Goal: Transaction & Acquisition: Subscribe to service/newsletter

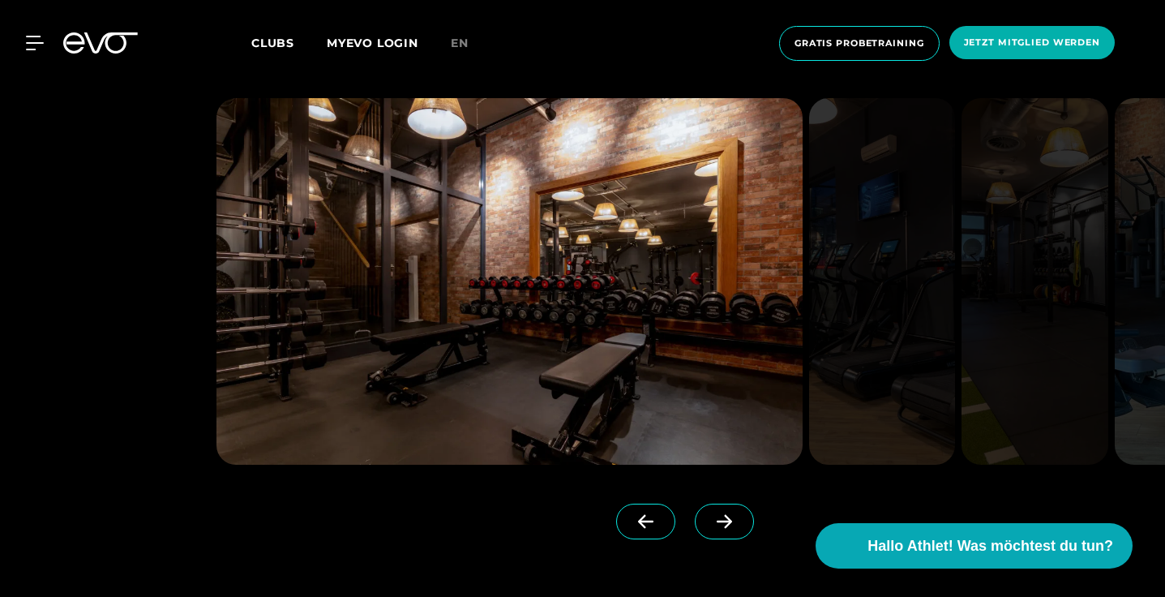
scroll to position [1258, 0]
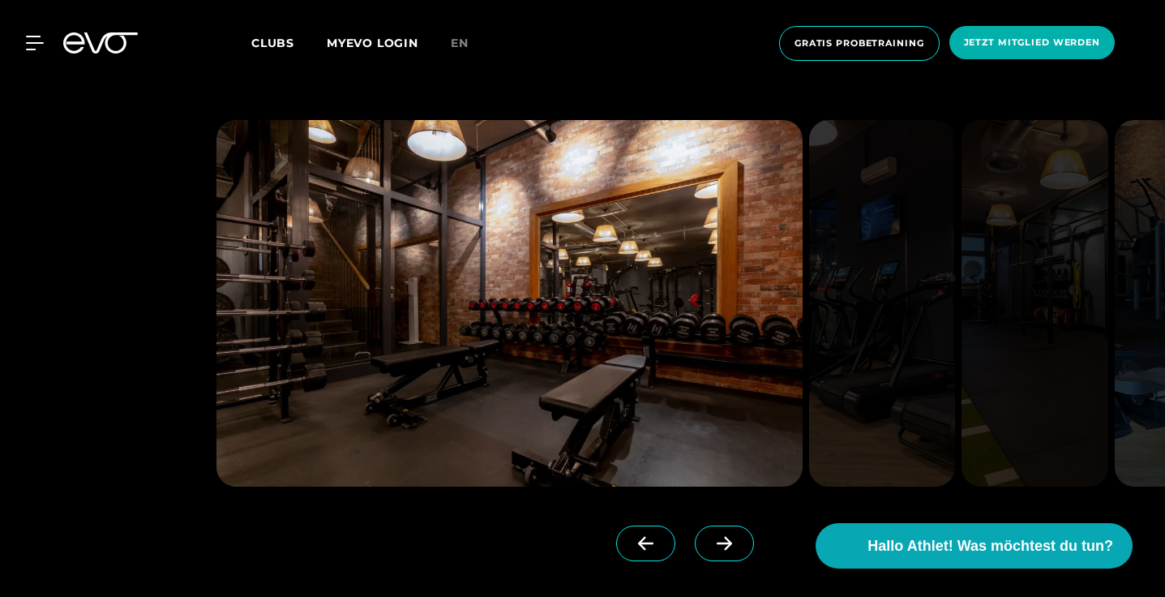
click at [713, 553] on span at bounding box center [724, 543] width 59 height 36
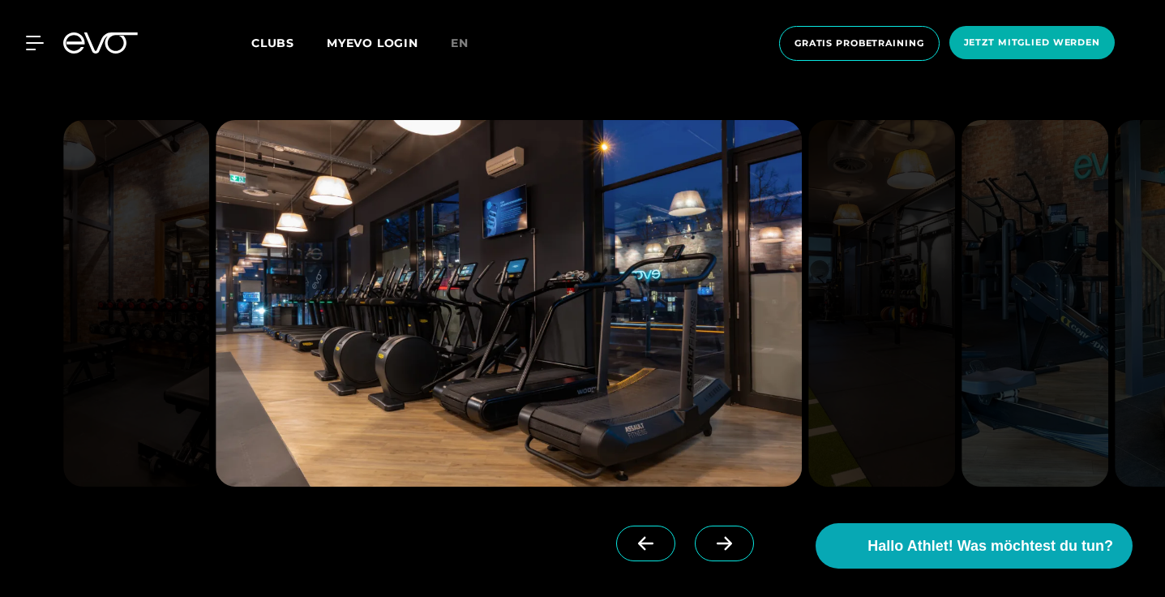
click at [713, 553] on span at bounding box center [724, 543] width 59 height 36
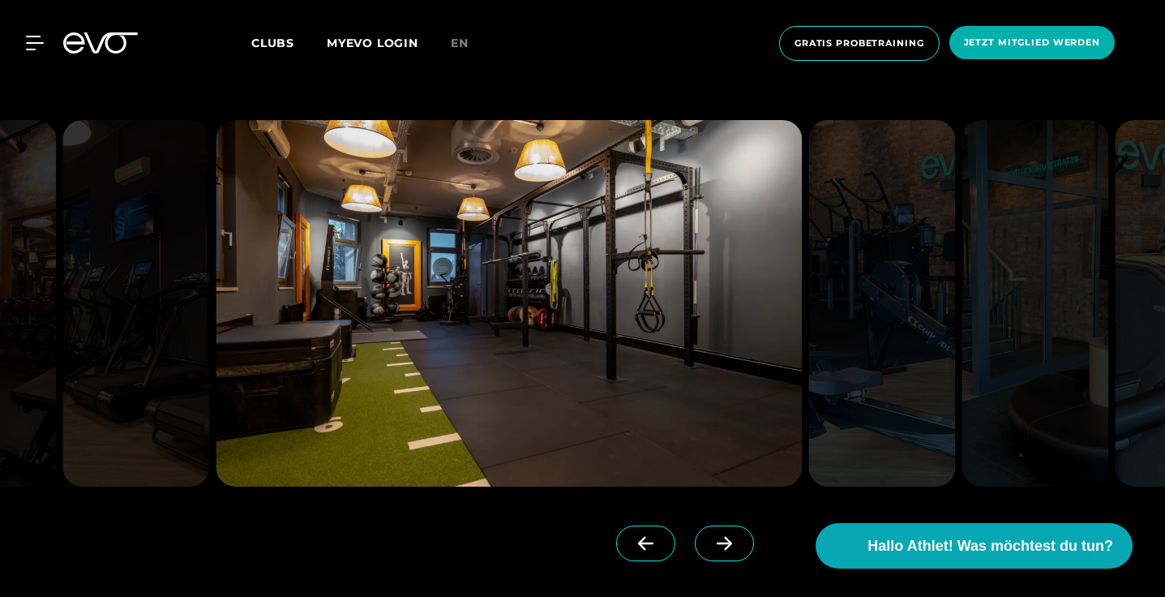
click at [713, 553] on span at bounding box center [724, 543] width 59 height 36
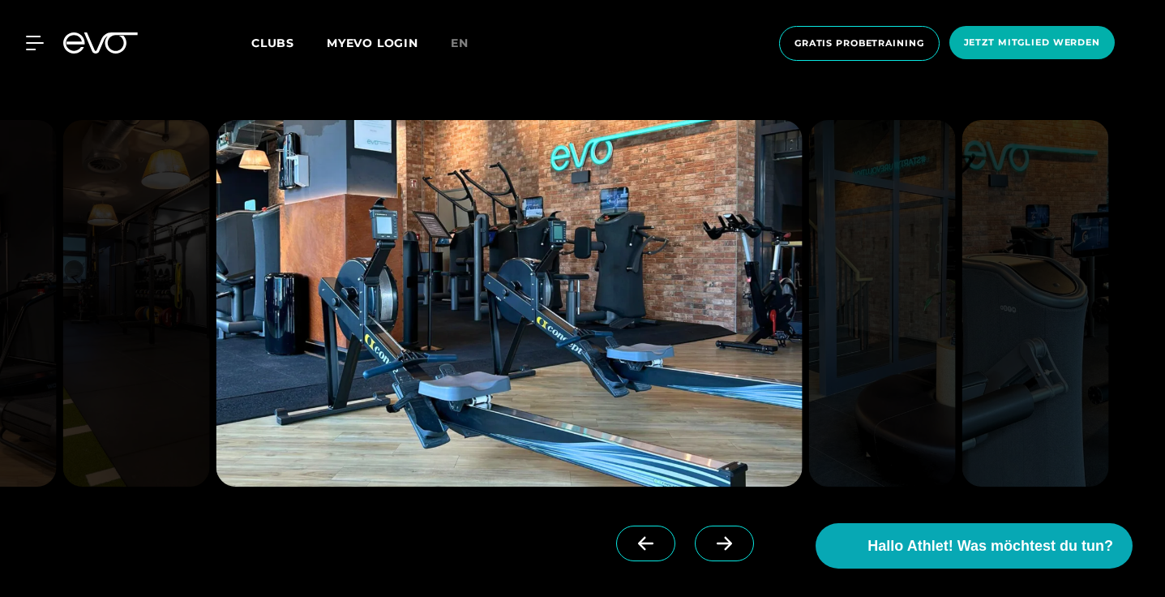
click at [713, 553] on span at bounding box center [724, 543] width 59 height 36
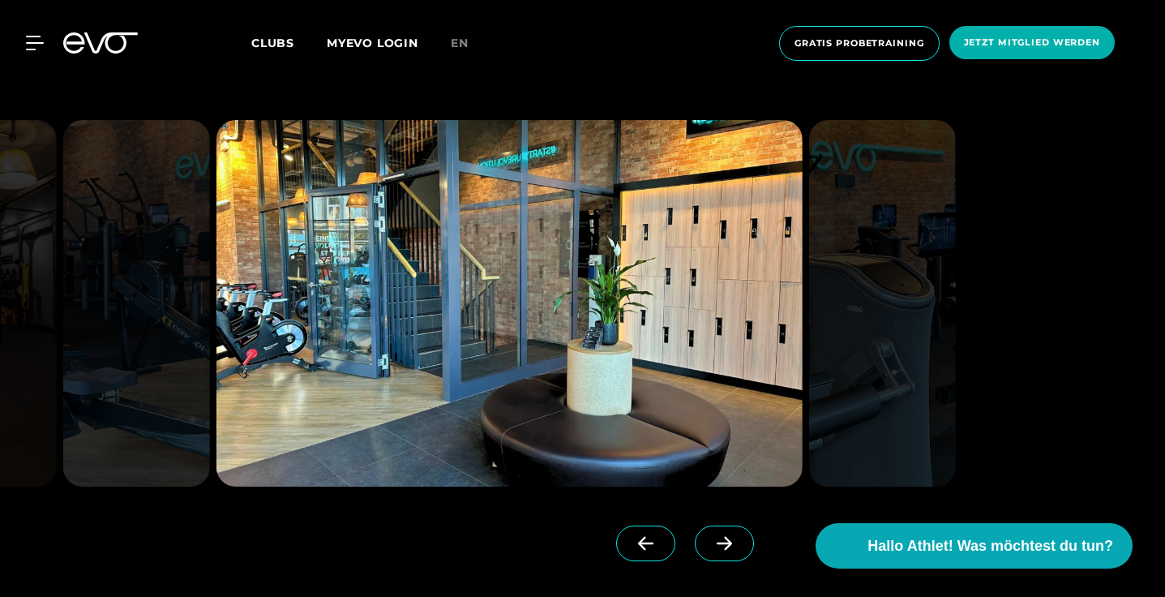
click at [713, 553] on span at bounding box center [724, 543] width 59 height 36
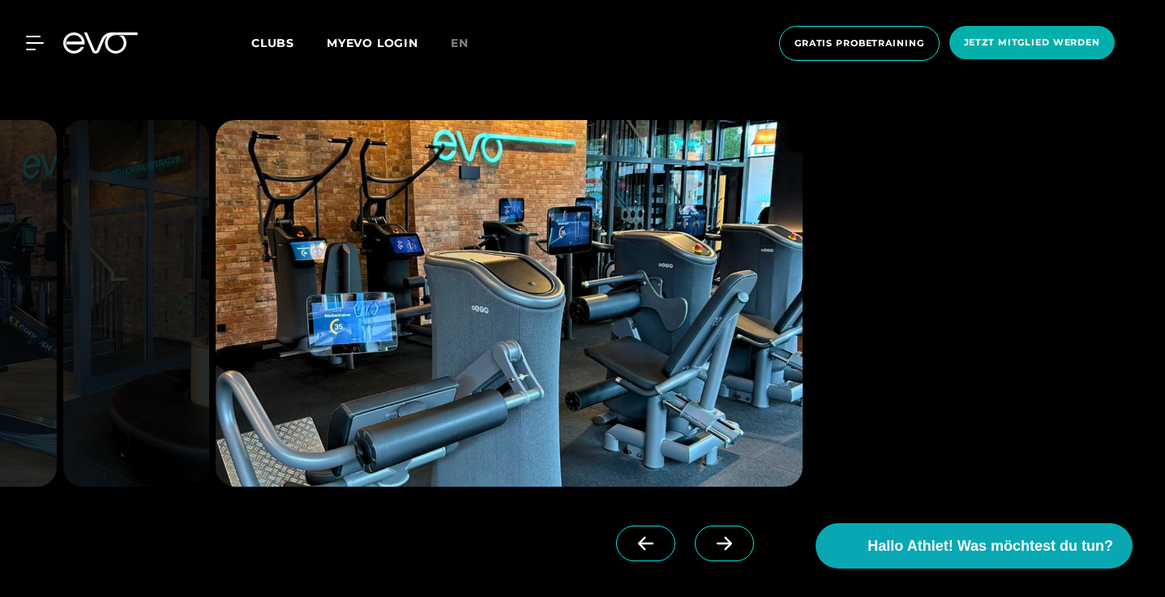
click at [713, 553] on span at bounding box center [724, 543] width 59 height 36
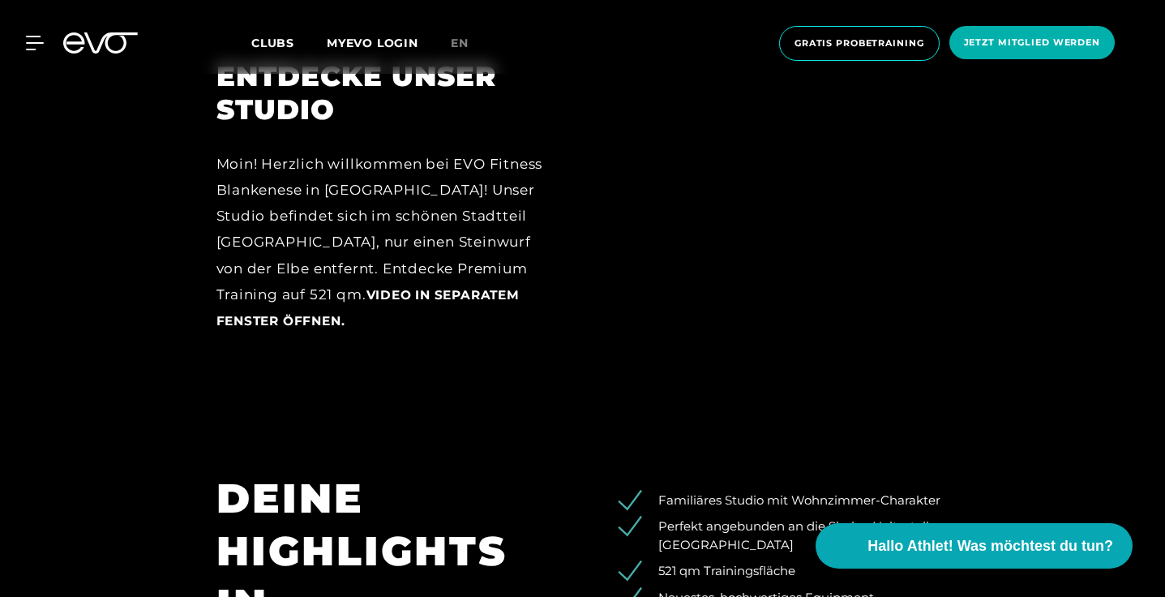
scroll to position [2192, 0]
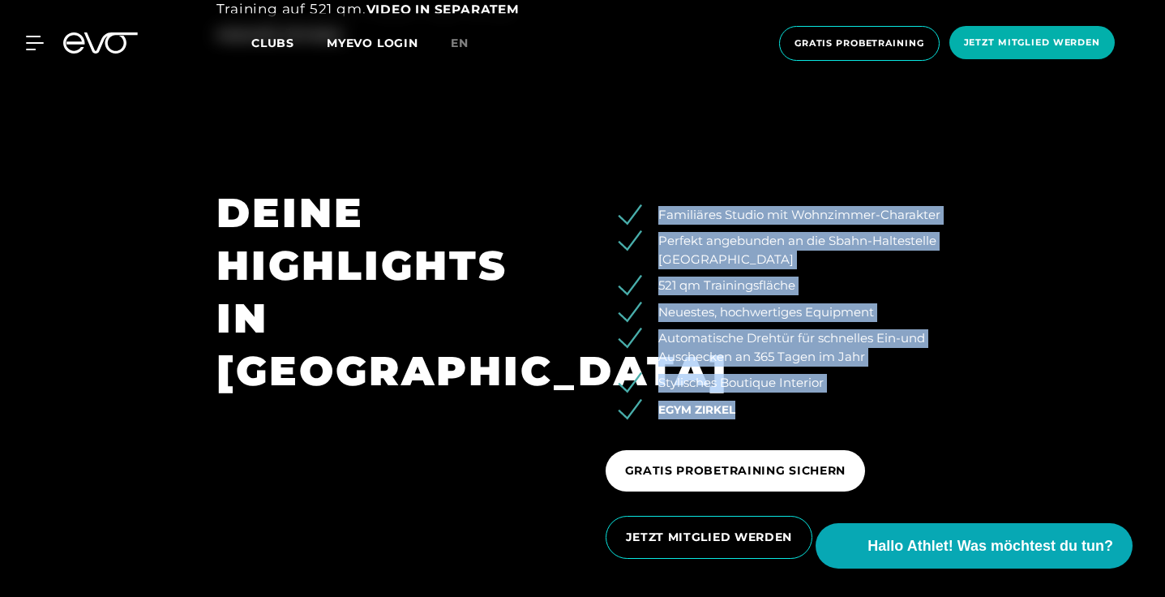
drag, startPoint x: 657, startPoint y: 183, endPoint x: 757, endPoint y: 381, distance: 221.9
click at [757, 381] on ul "Familiäres Studio mit Wohnzimmer-Charakter Perfekt angebunden an die Sbahn-Halt…" at bounding box center [778, 312] width 344 height 213
click at [717, 303] on li "Neuestes, hochwertiges Equipment" at bounding box center [789, 312] width 319 height 19
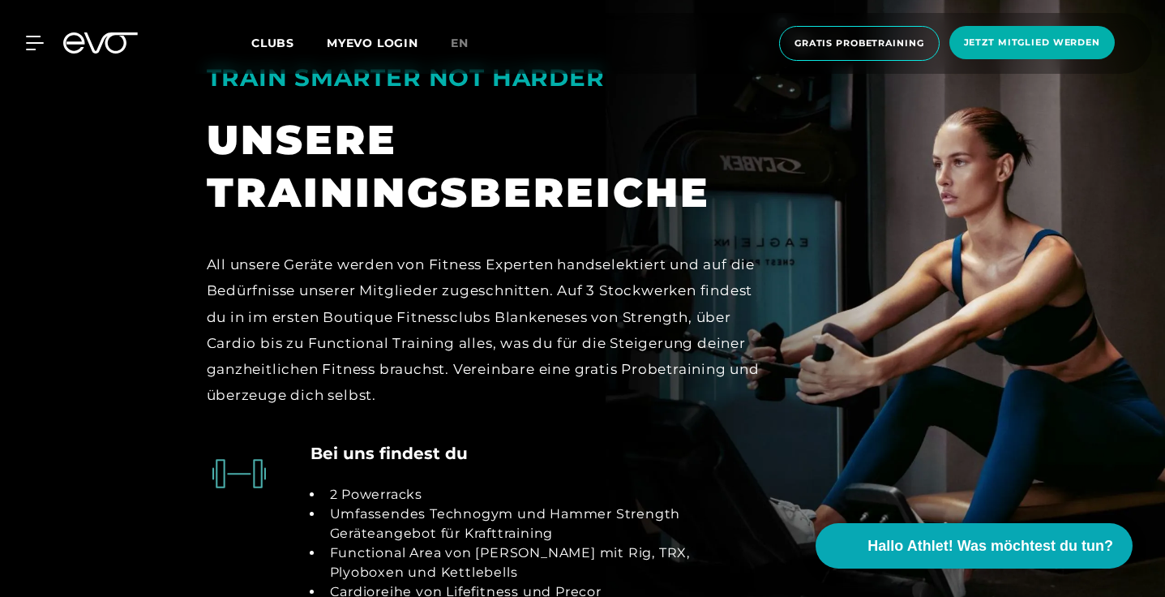
scroll to position [2914, 0]
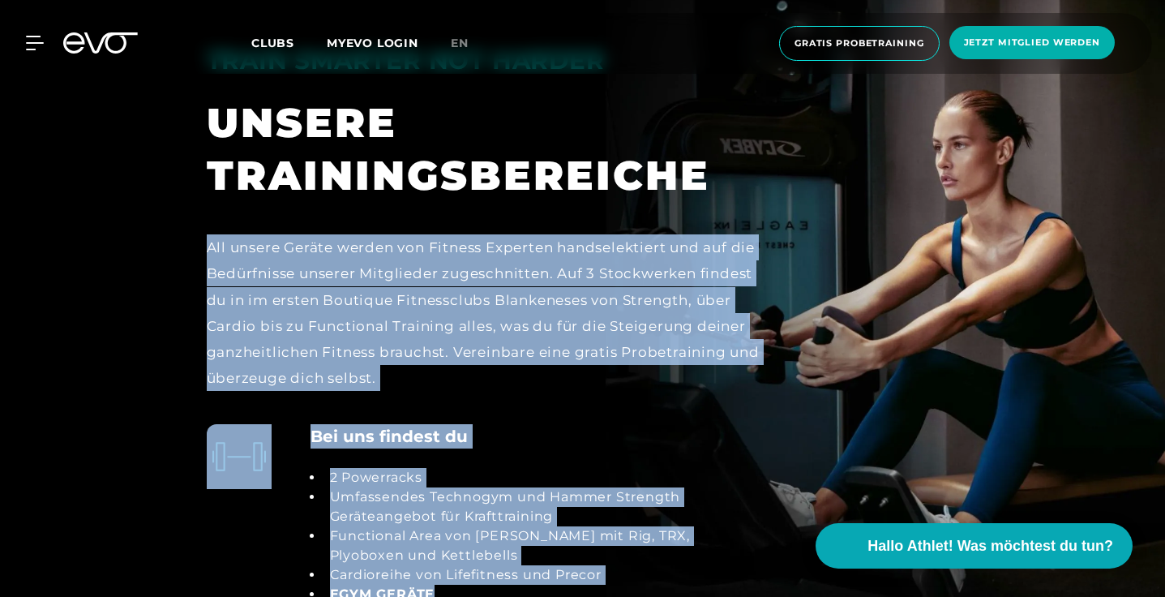
drag, startPoint x: 203, startPoint y: 212, endPoint x: 489, endPoint y: 561, distance: 451.1
click at [489, 561] on section "TRAIN SMARTER NOT HARDER UNSERE TRAININGSBEREICHE All unsere Geräte werden von …" at bounding box center [582, 344] width 1165 height 878
click at [682, 468] on li "2 Powerracks" at bounding box center [543, 477] width 441 height 19
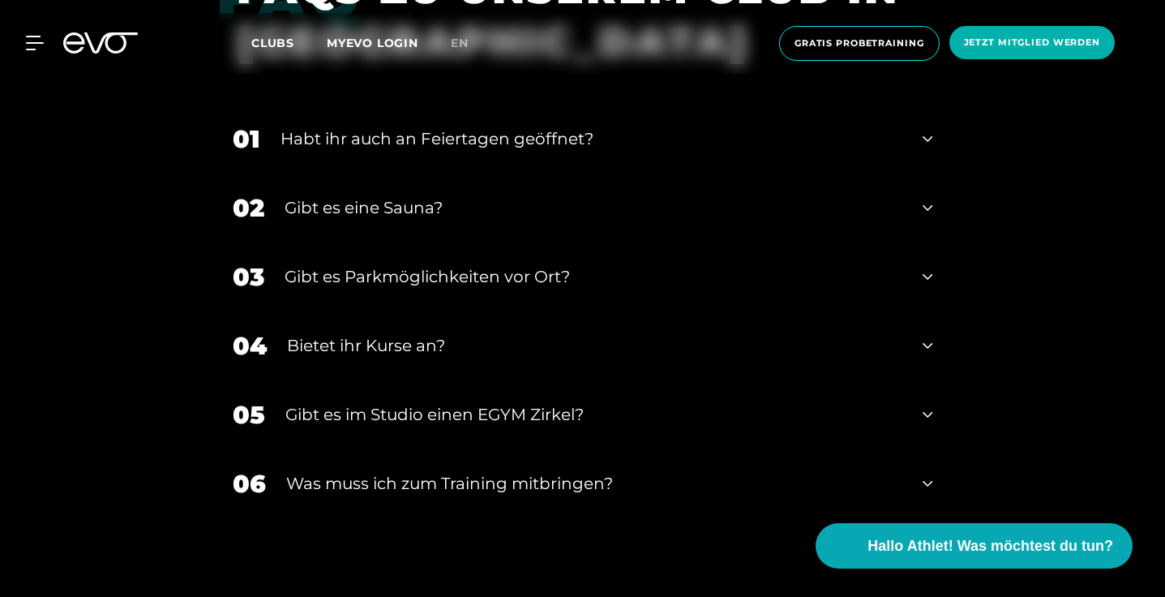
scroll to position [5084, 0]
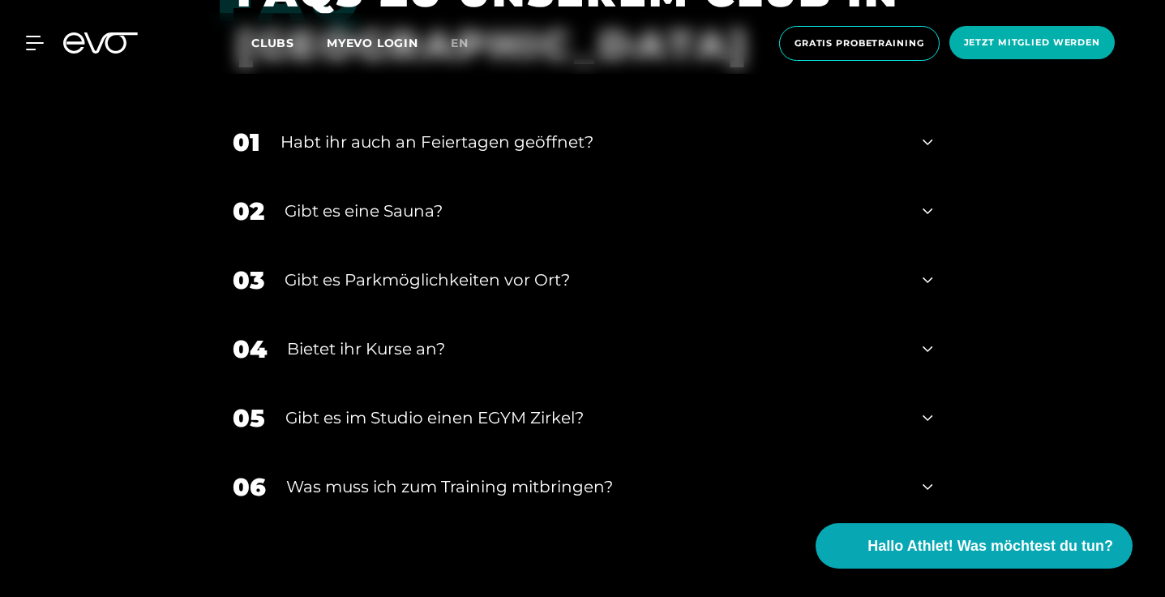
click at [532, 276] on div "03 Gibt es Parkmöglichkeiten vor Ort?" at bounding box center [582, 280] width 733 height 69
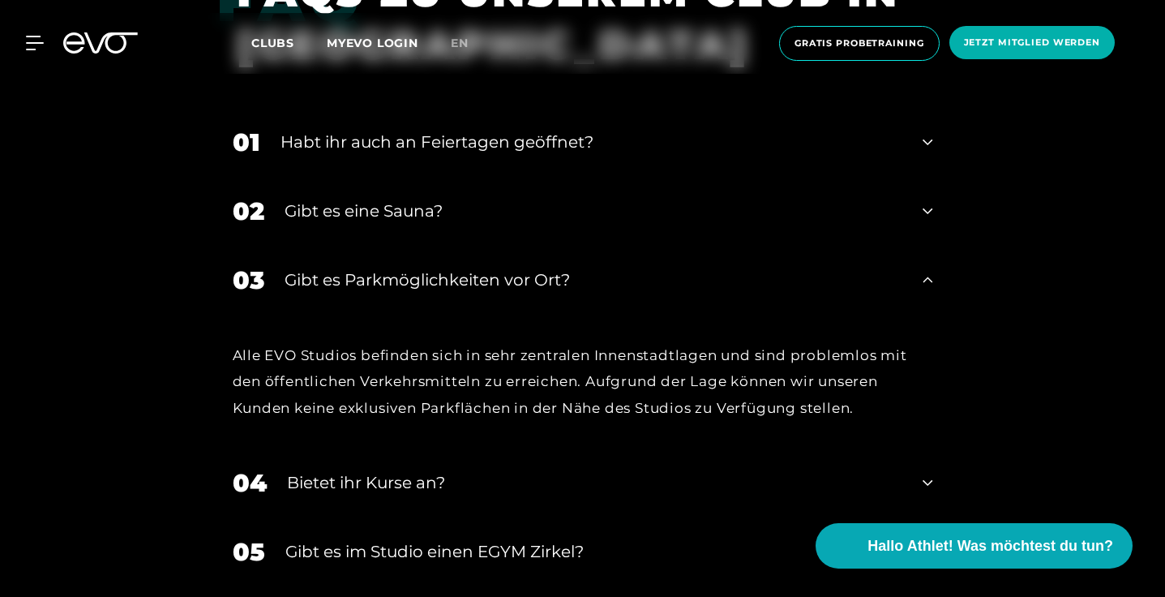
click at [533, 246] on div "02 Gibt es eine Sauna?" at bounding box center [582, 211] width 733 height 69
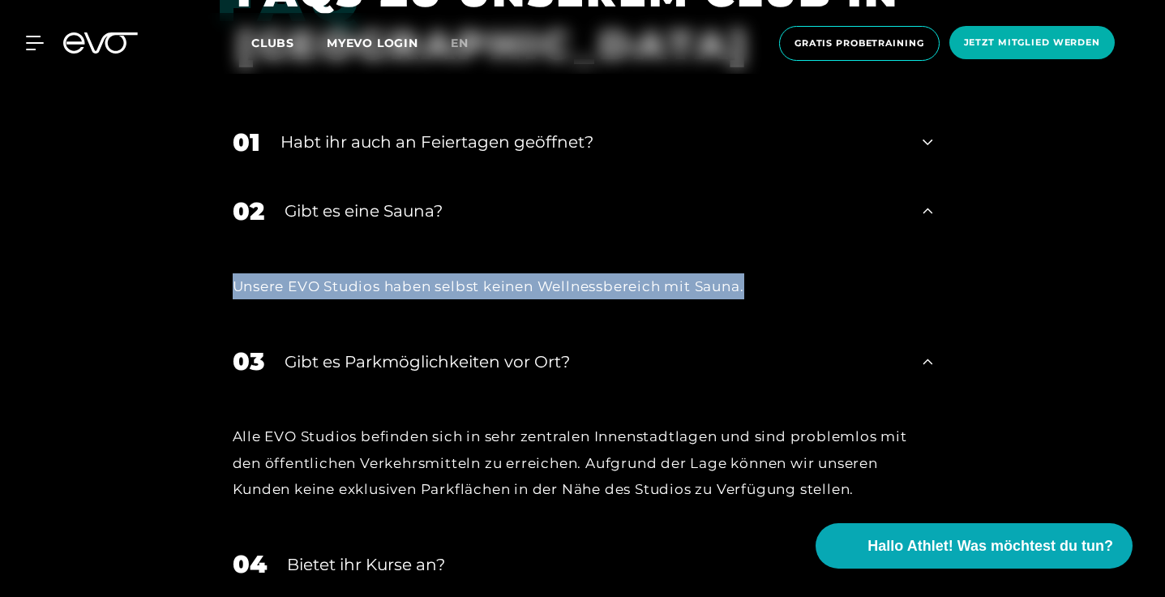
drag, startPoint x: 233, startPoint y: 296, endPoint x: 757, endPoint y: 306, distance: 524.6
click at [757, 299] on div "Unsere EVO Studios haben selbst keinen Wellnessbereich mit Sauna." at bounding box center [583, 286] width 700 height 26
click at [637, 327] on div "Unsere EVO Studios haben selbst keinen Wellnessbereich mit Sauna." at bounding box center [582, 286] width 733 height 81
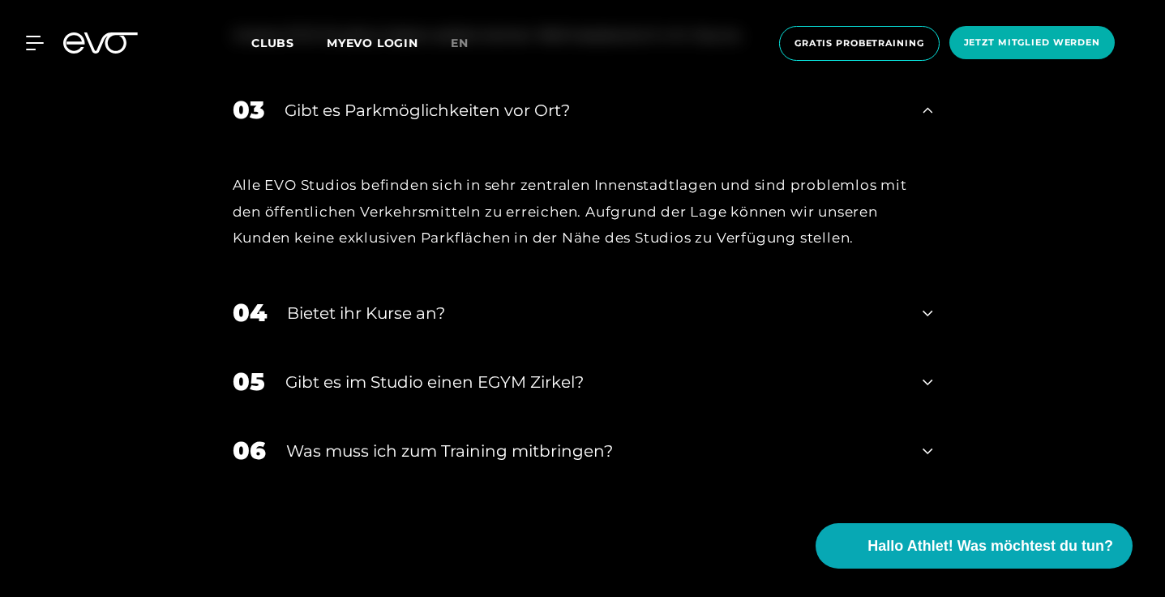
scroll to position [5338, 0]
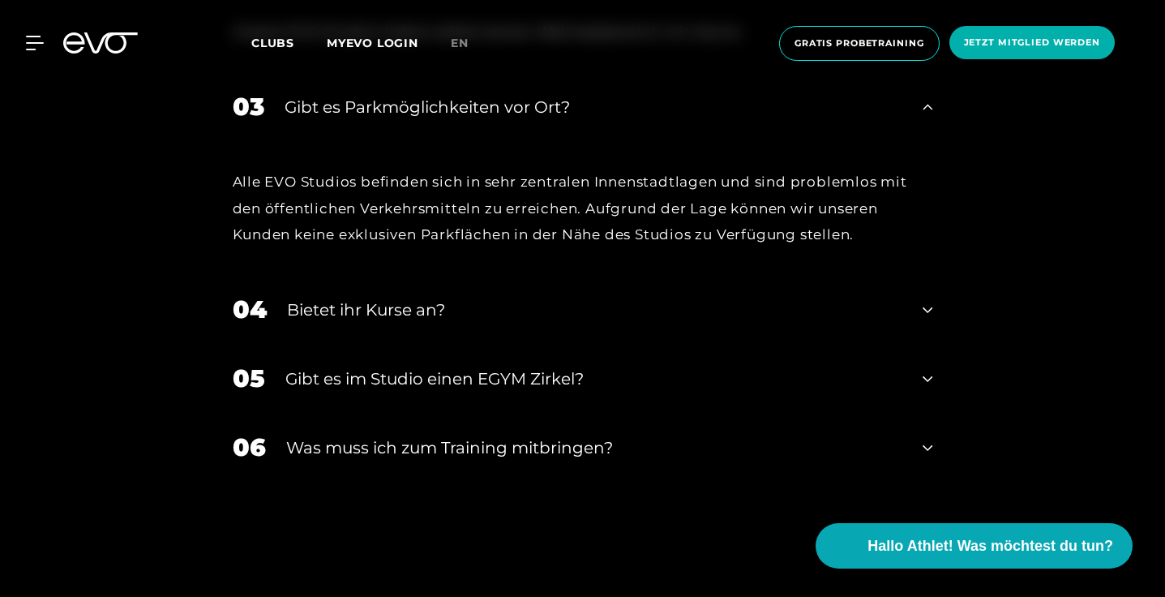
click at [637, 322] on div "Bietet ihr Kurse an?" at bounding box center [595, 310] width 616 height 24
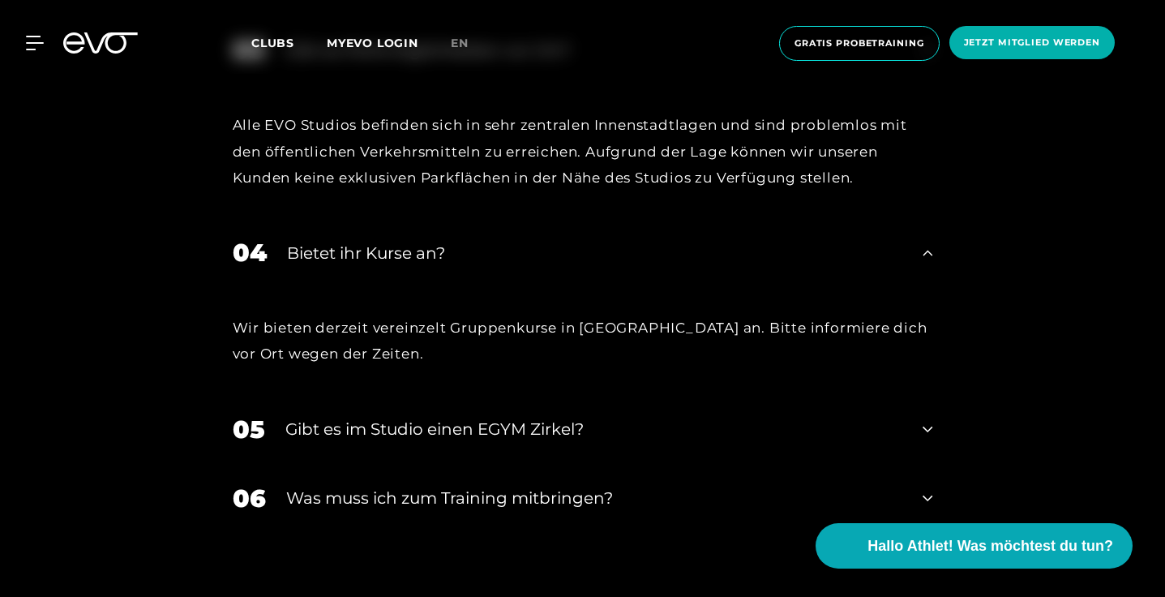
scroll to position [5401, 0]
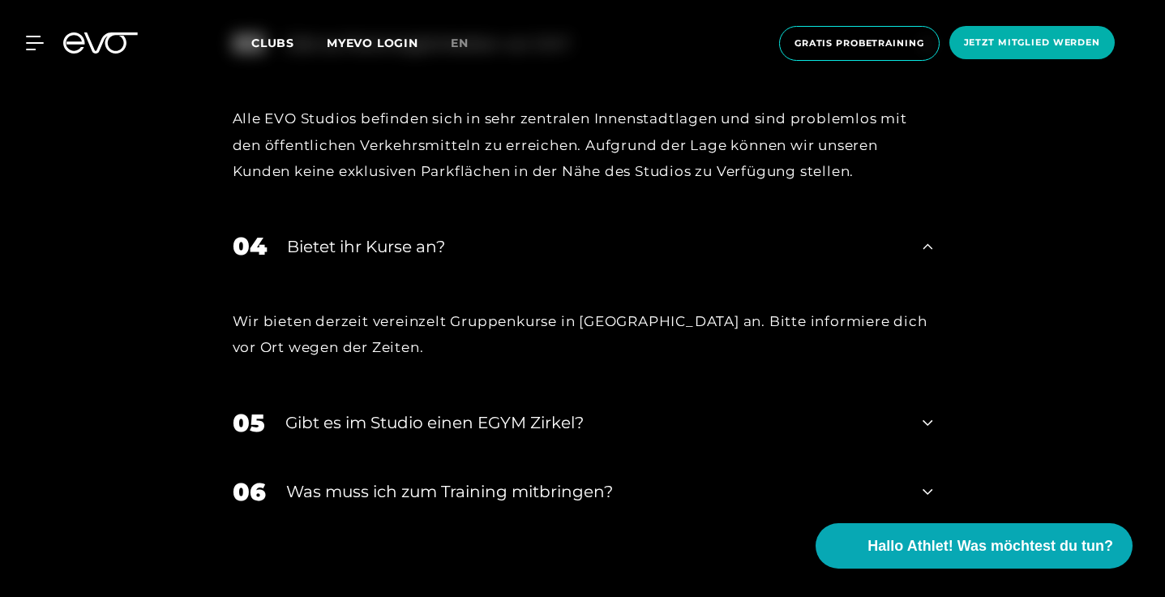
drag, startPoint x: 225, startPoint y: 323, endPoint x: 459, endPoint y: 377, distance: 240.3
click at [459, 377] on div "Wir bieten derzeit vereinzelt Gruppenkurse in [GEOGRAPHIC_DATA] an. Bitte infor…" at bounding box center [582, 334] width 733 height 108
click at [301, 170] on div "Alle EVO Studios befinden sich in sehr zentralen Innenstadtlagen und sind probl…" at bounding box center [583, 144] width 700 height 79
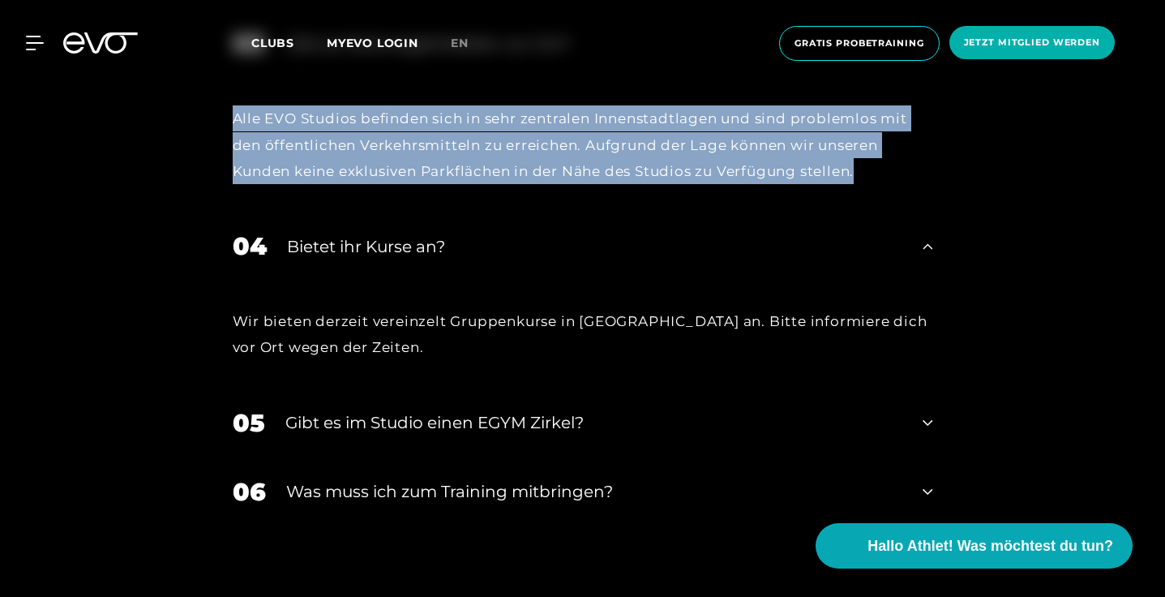
drag, startPoint x: 220, startPoint y: 135, endPoint x: 875, endPoint y: 223, distance: 660.8
click at [875, 212] on div "Alle EVO Studios befinden sich in sehr zentralen Innenstadtlagen und sind probl…" at bounding box center [582, 145] width 733 height 134
click at [1008, 51] on span "Jetzt Mitglied werden" at bounding box center [1031, 42] width 165 height 33
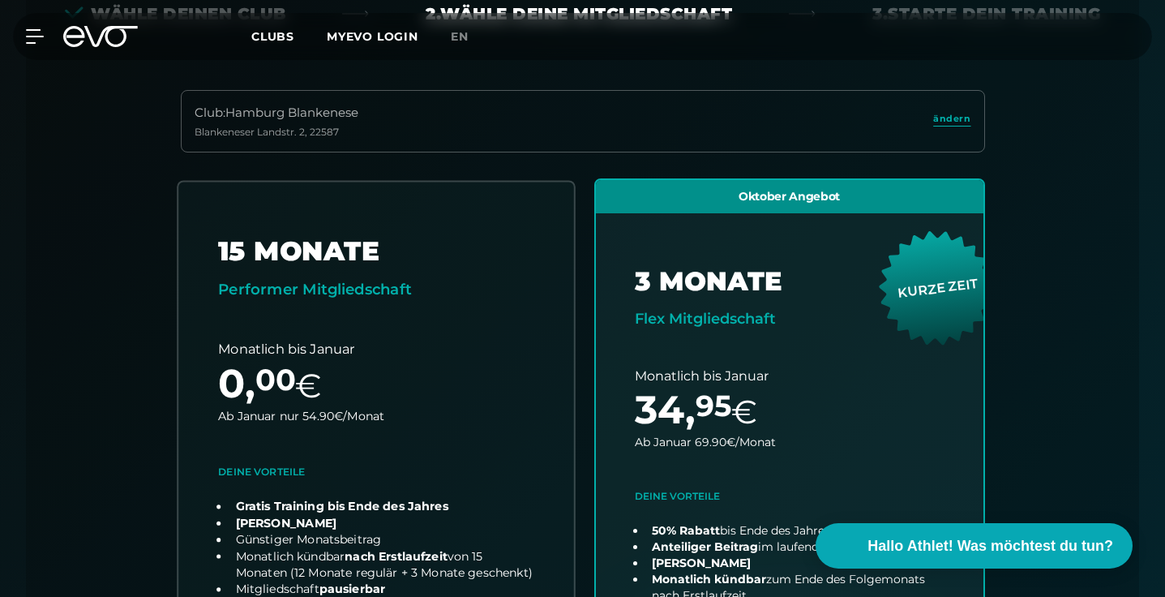
scroll to position [465, 0]
